Goal: Transaction & Acquisition: Download file/media

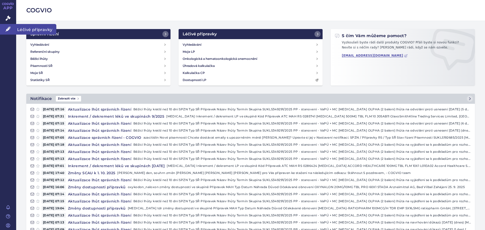
click at [6, 25] on link "Léčivé přípravky" at bounding box center [8, 29] width 16 height 11
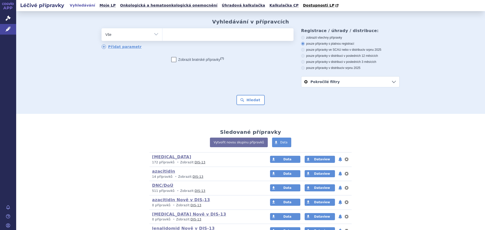
click at [156, 37] on select "Vše Přípravek/SUKL kód MAH VPOIS ATC/Aktivní látka Léková forma Síla" at bounding box center [132, 33] width 61 height 11
select select "filter-atc-group"
click at [102, 29] on select "Vše Přípravek/SUKL kód MAH VPOIS ATC/Aktivní látka Léková forma Síla" at bounding box center [132, 33] width 61 height 11
click at [178, 37] on ul at bounding box center [227, 33] width 131 height 11
click at [162, 37] on select at bounding box center [162, 34] width 0 height 13
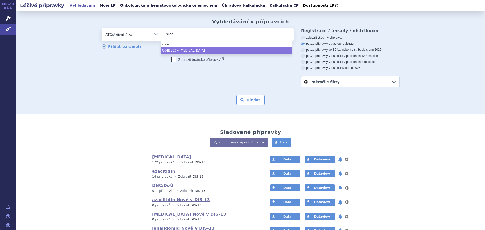
type input "silde"
select select "G04BE03"
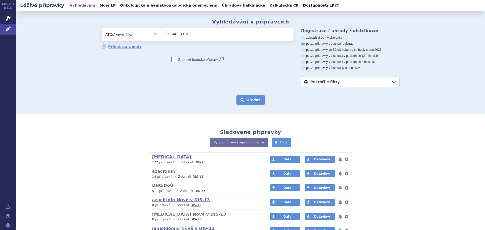
click at [253, 98] on button "Hledat" at bounding box center [250, 100] width 29 height 10
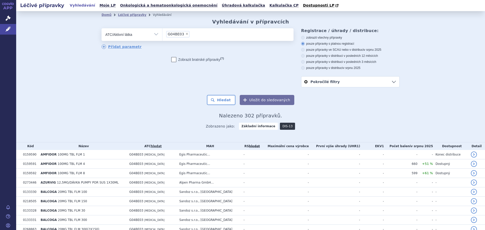
click at [280, 129] on link "DIS-13" at bounding box center [287, 126] width 15 height 7
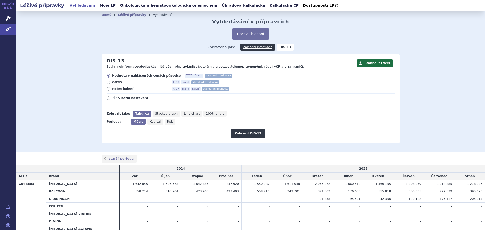
click at [119, 90] on span "Počet balení" at bounding box center [140, 89] width 56 height 4
click at [110, 90] on input "Počet balení ATC7 Brand Balení standardní jednotka" at bounding box center [108, 89] width 3 height 3
radio input "true"
click at [250, 133] on button "Zobrazit DIS-13" at bounding box center [248, 134] width 34 height 10
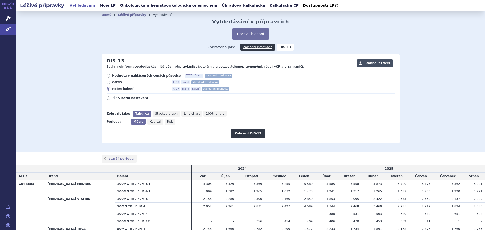
click at [372, 65] on button "Stáhnout Excel" at bounding box center [375, 63] width 36 height 8
